Goal: Task Accomplishment & Management: Use online tool/utility

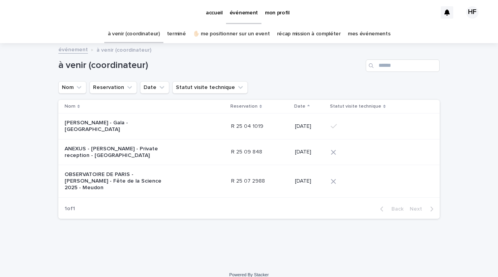
click at [145, 146] on p "ANEXUS - [PERSON_NAME] - Private reception - [GEOGRAPHIC_DATA]" at bounding box center [113, 152] width 97 height 13
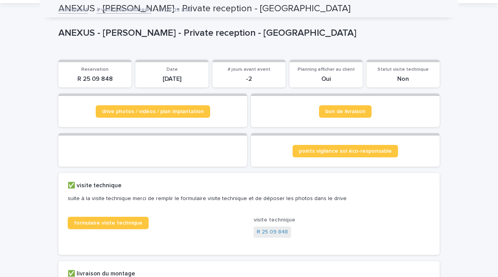
scroll to position [39, 0]
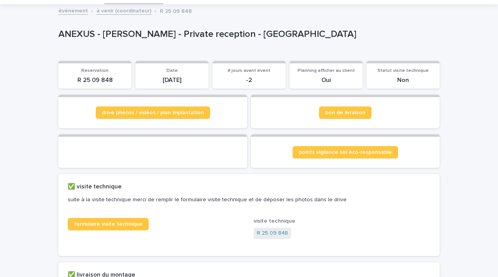
click at [90, 81] on p "R 25 09 848" at bounding box center [95, 80] width 64 height 7
copy p "R 25 09 848"
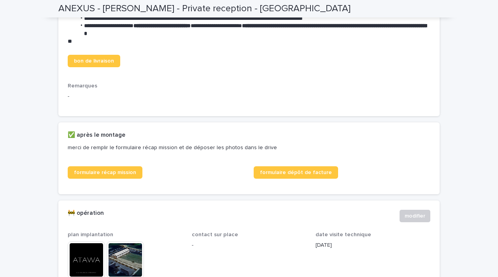
scroll to position [389, 0]
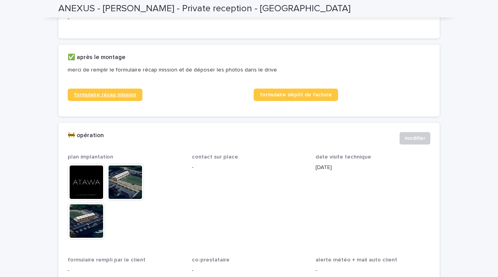
click at [120, 101] on link "formulaire récap mission" at bounding box center [105, 95] width 75 height 12
